Goal: Obtain resource: Download file/media

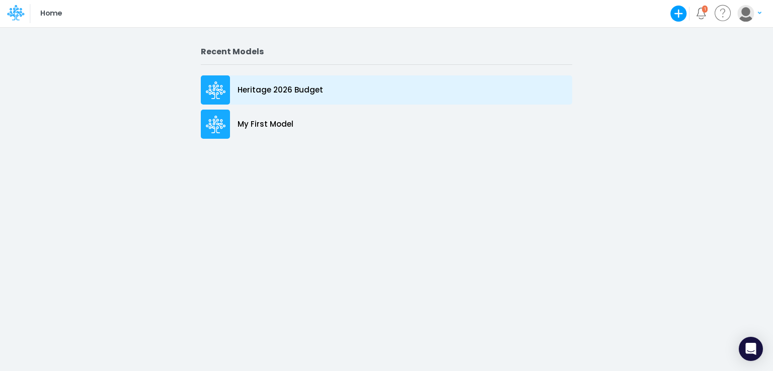
click at [274, 89] on p "Heritage 2026 Budget" at bounding box center [280, 91] width 86 height 12
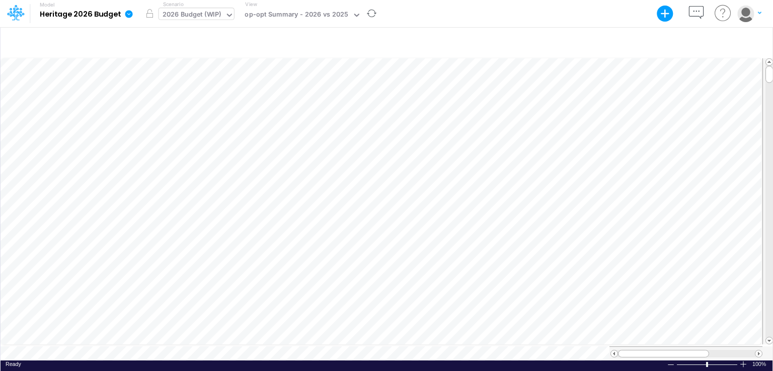
click at [231, 19] on icon at bounding box center [229, 15] width 9 height 9
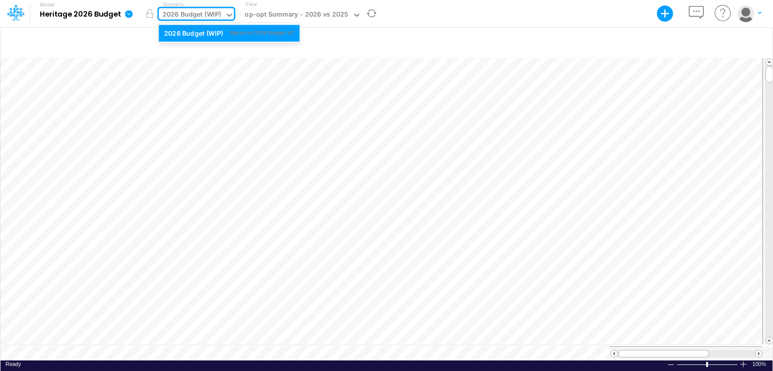
click at [231, 19] on icon at bounding box center [229, 15] width 9 height 9
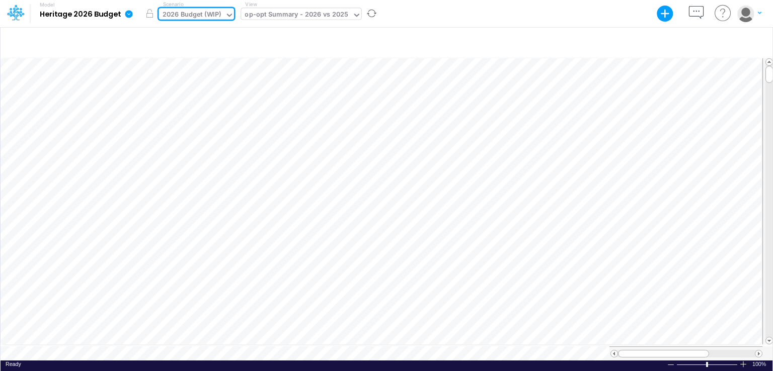
click at [354, 15] on icon at bounding box center [356, 15] width 5 height 3
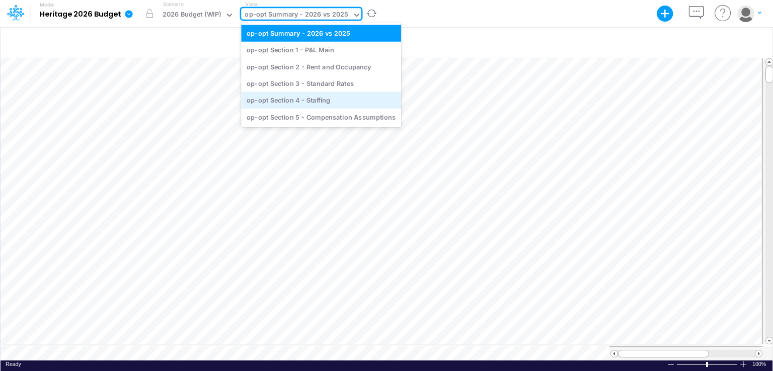
click at [306, 105] on div "op-opt Section 4 - Staffing" at bounding box center [321, 100] width 160 height 17
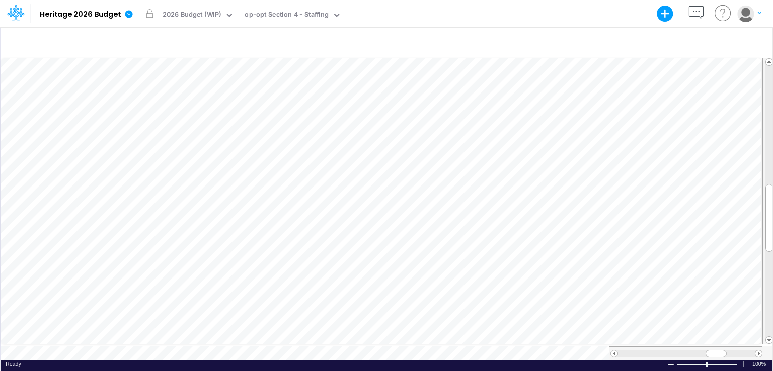
scroll to position [5, 1]
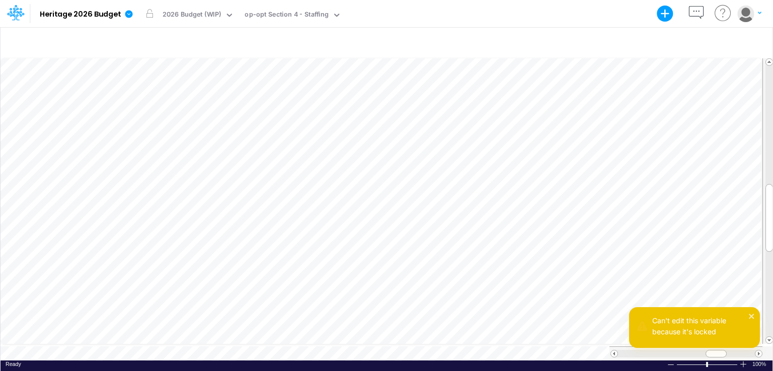
scroll to position [5, 1]
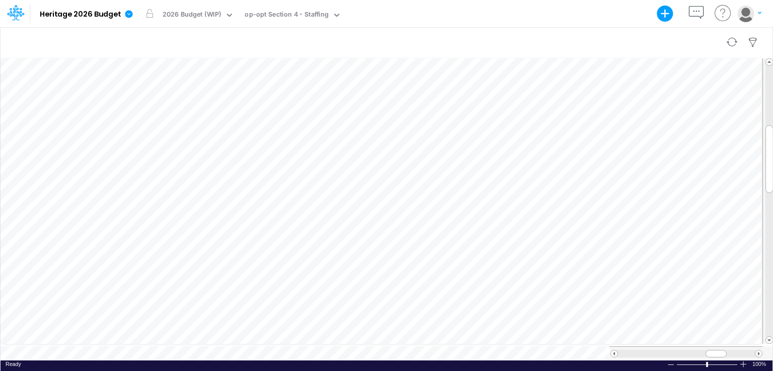
scroll to position [5, 1]
drag, startPoint x: 452, startPoint y: 20, endPoint x: 654, endPoint y: 9, distance: 202.6
click at [456, 19] on div "Model Heritage 2026 Budget Export Excel Scenario 2026 Budget (WIP) View op-opt …" at bounding box center [386, 13] width 695 height 27
